Goal: Find specific page/section: Find specific page/section

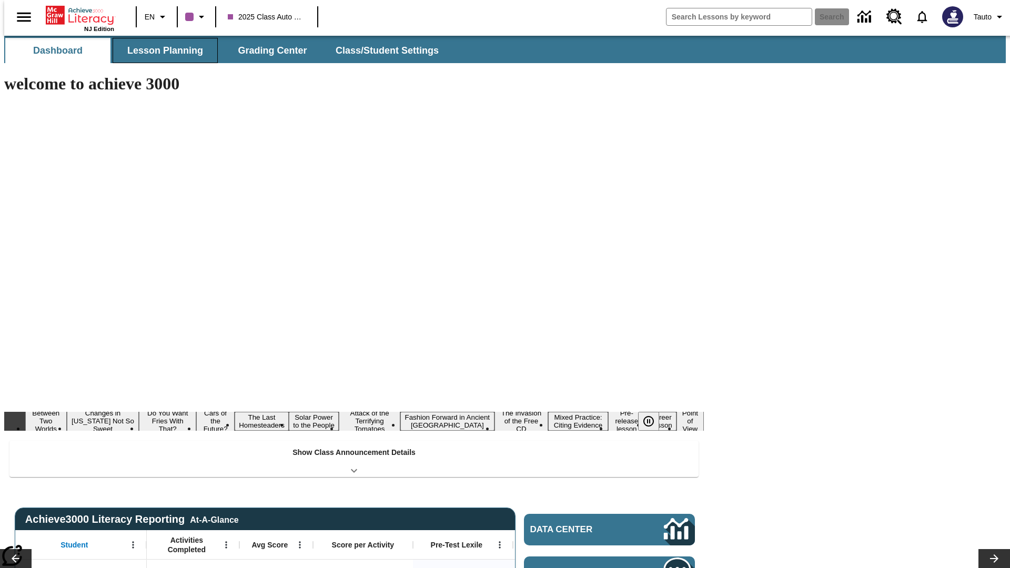
click at [161, 51] on span "Lesson Planning" at bounding box center [165, 51] width 76 height 12
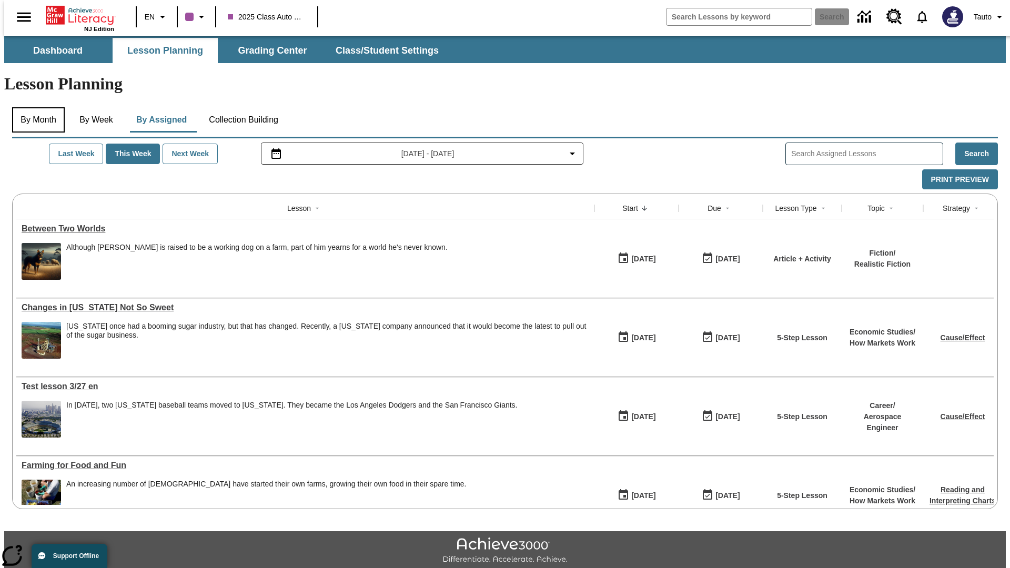
click at [35, 107] on button "By Month" at bounding box center [38, 119] width 53 height 25
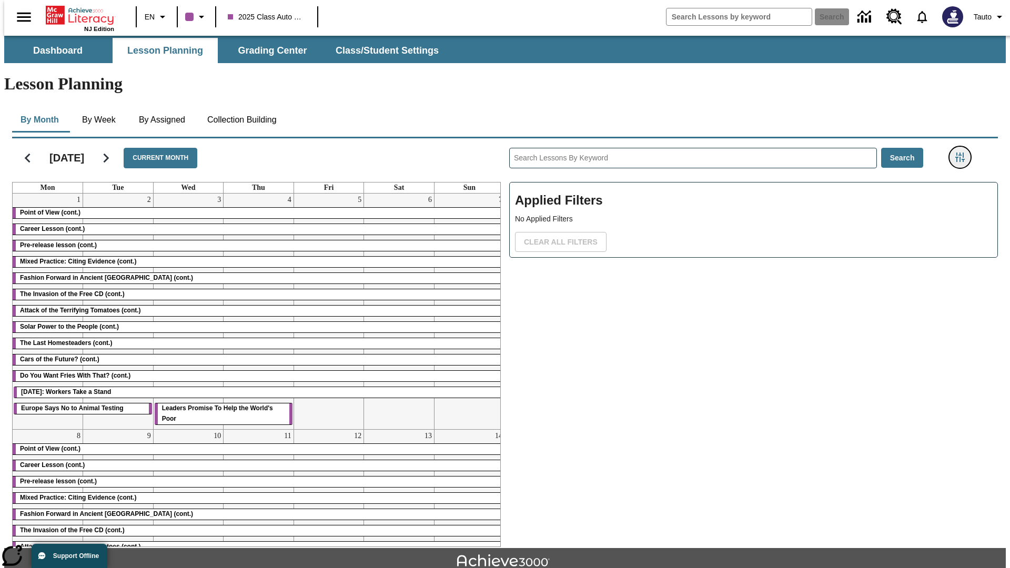
click at [963, 153] on icon "Filters Side menu" at bounding box center [959, 157] width 9 height 9
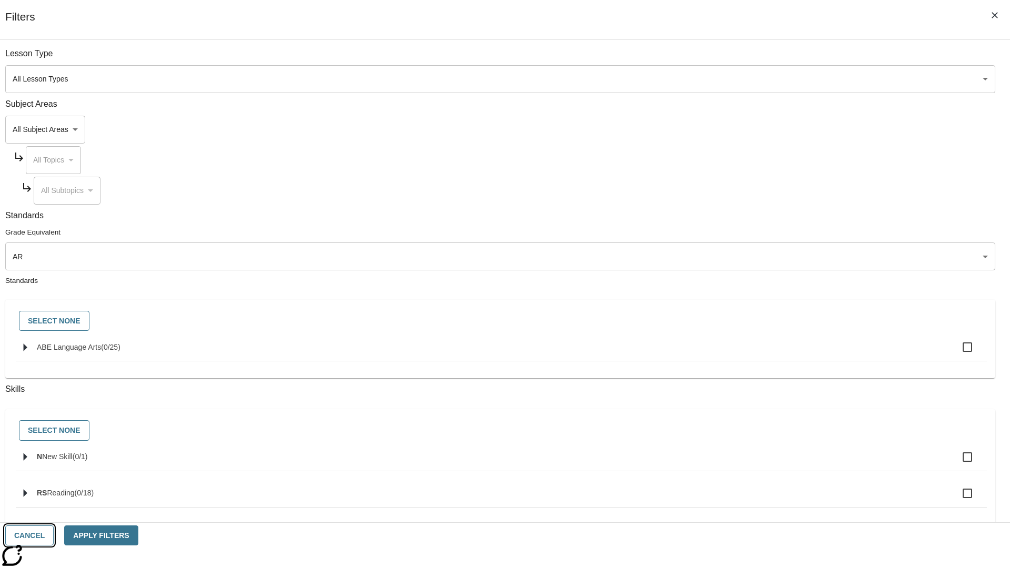
click at [54, 536] on button "Cancel" at bounding box center [29, 536] width 48 height 21
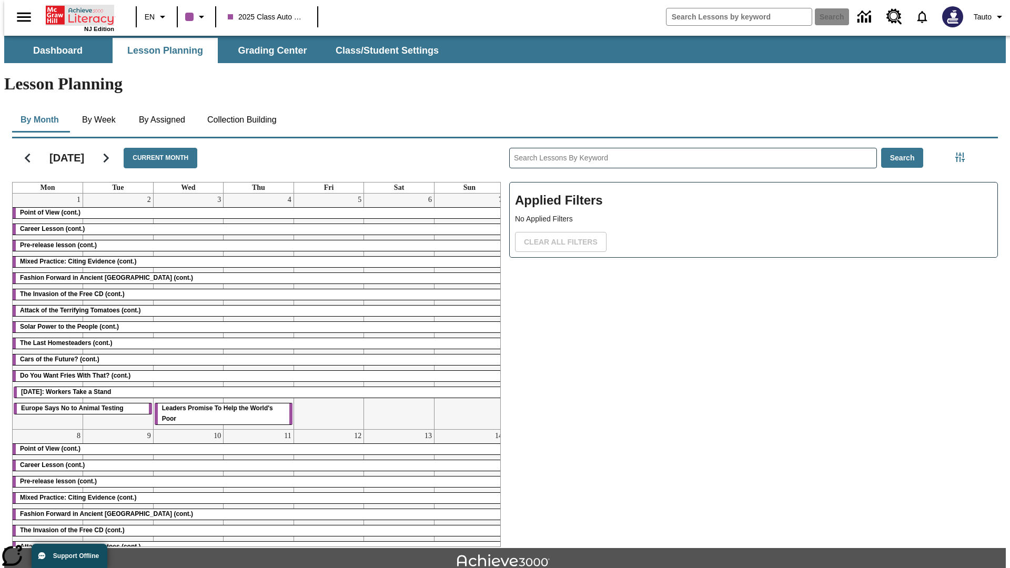
click at [76, 14] on icon "Home" at bounding box center [81, 15] width 70 height 21
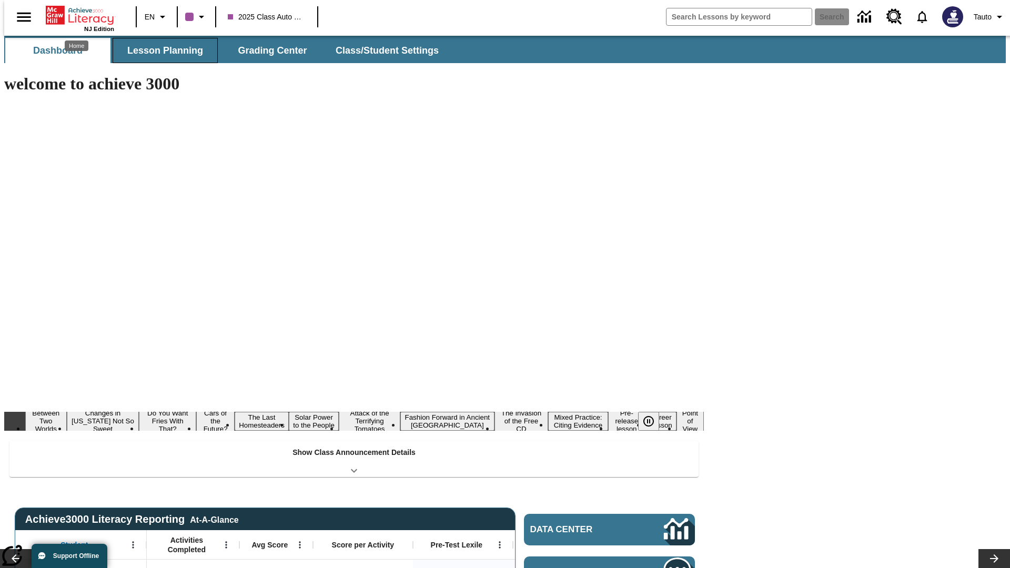
click at [161, 51] on span "Lesson Planning" at bounding box center [165, 51] width 76 height 12
